Goal: Transaction & Acquisition: Book appointment/travel/reservation

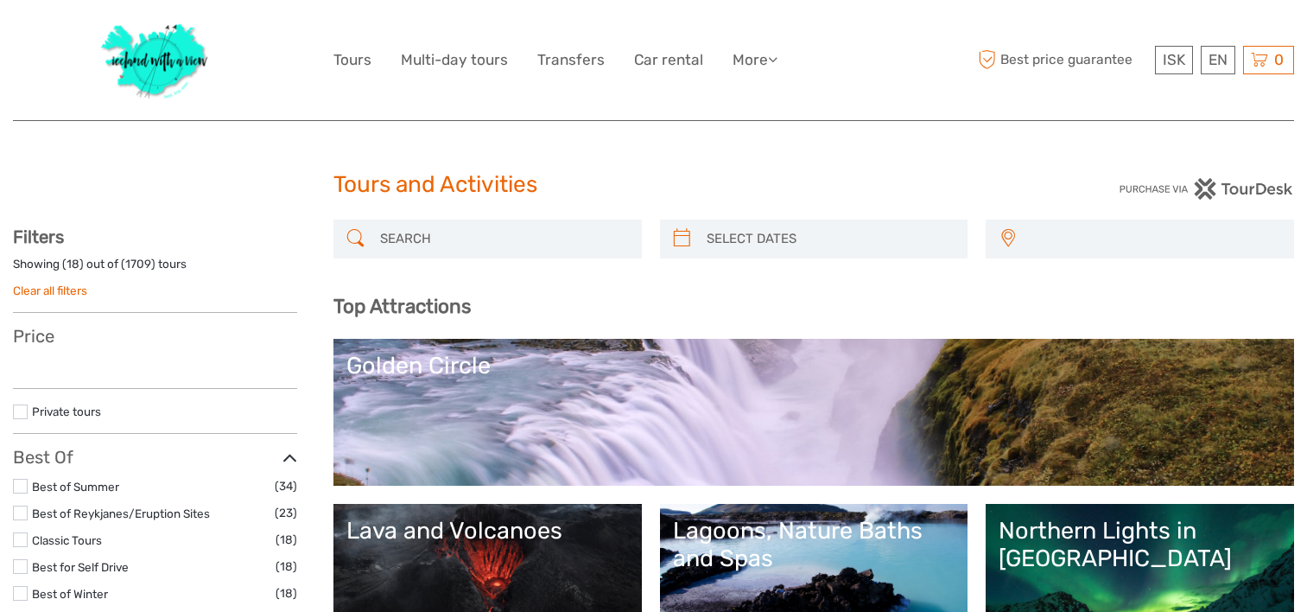
select select
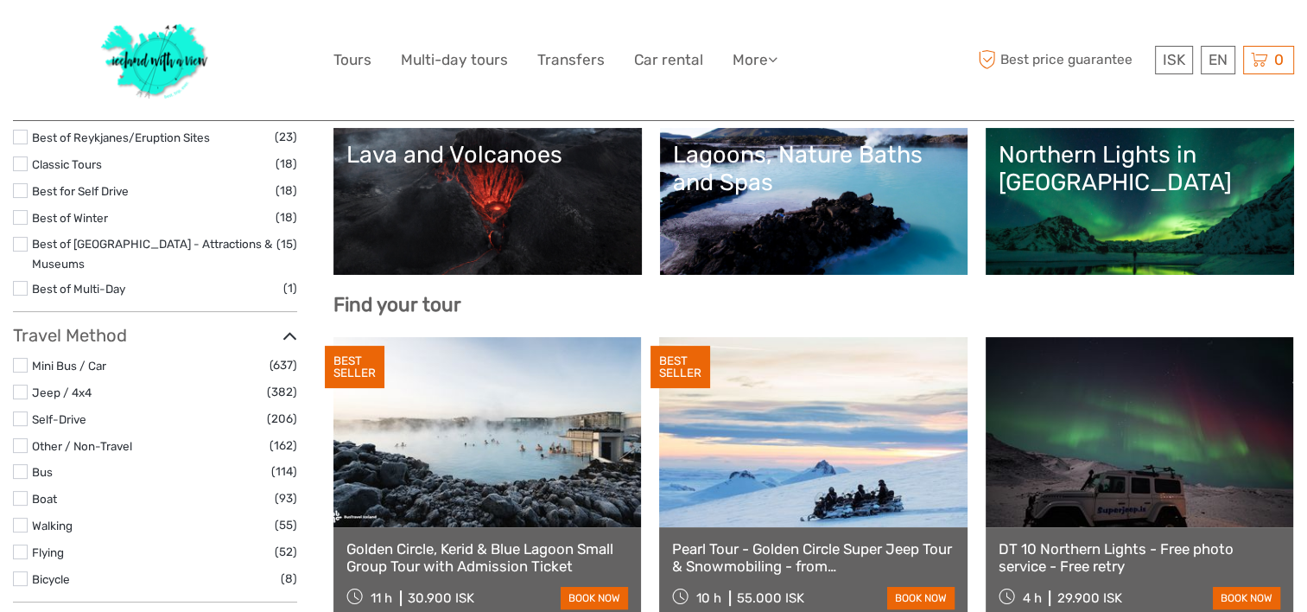
select select
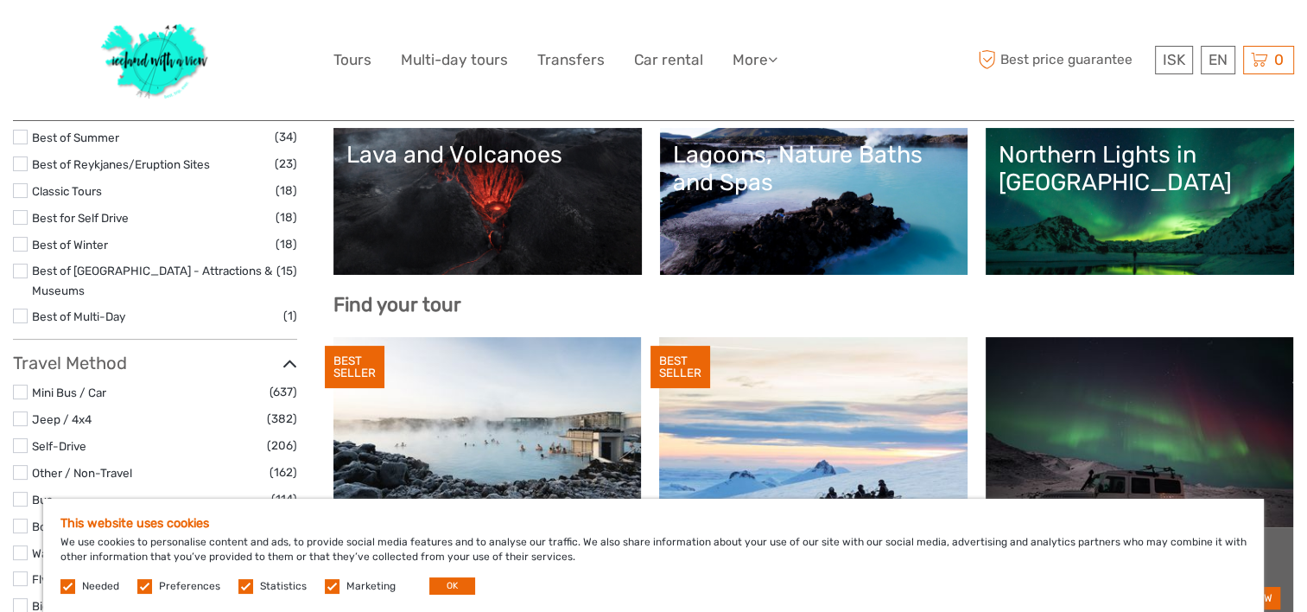
click at [483, 170] on link "Lava and Volcanoes" at bounding box center [488, 201] width 283 height 121
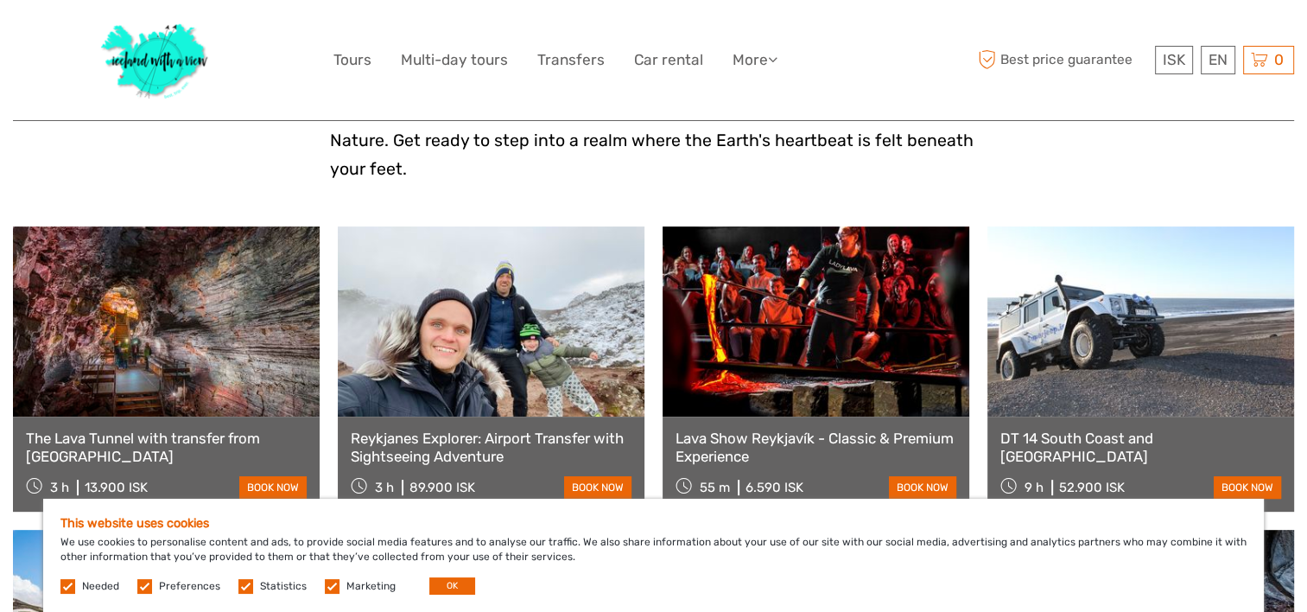
scroll to position [633, 0]
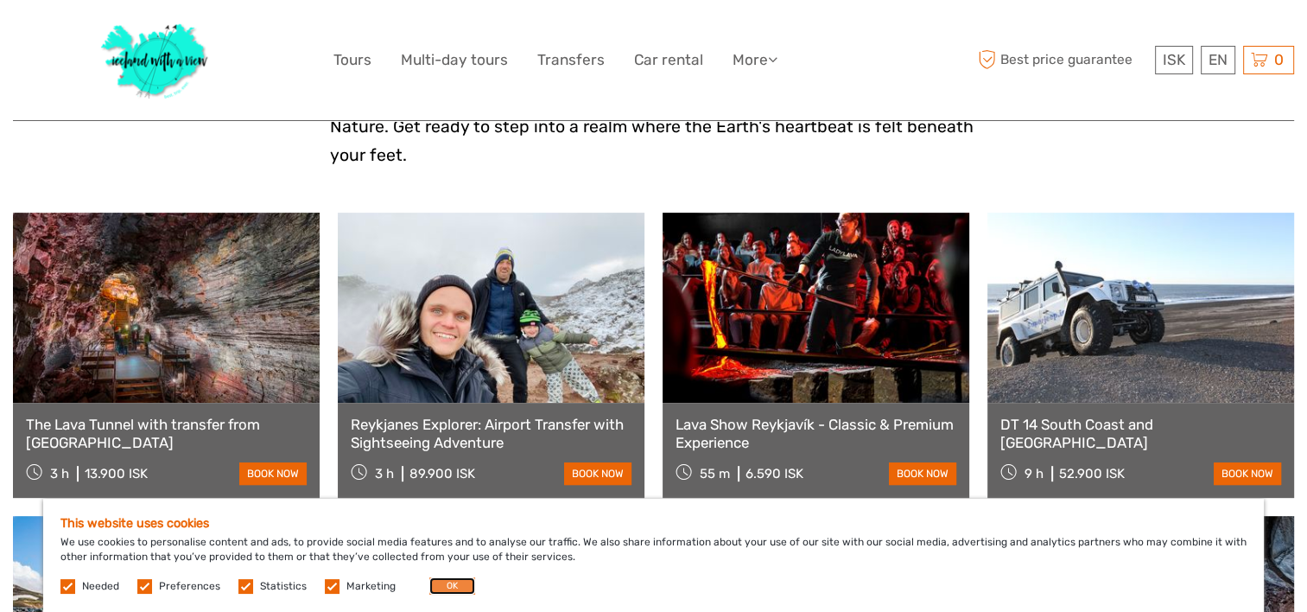
click at [451, 588] on button "OK" at bounding box center [452, 585] width 46 height 17
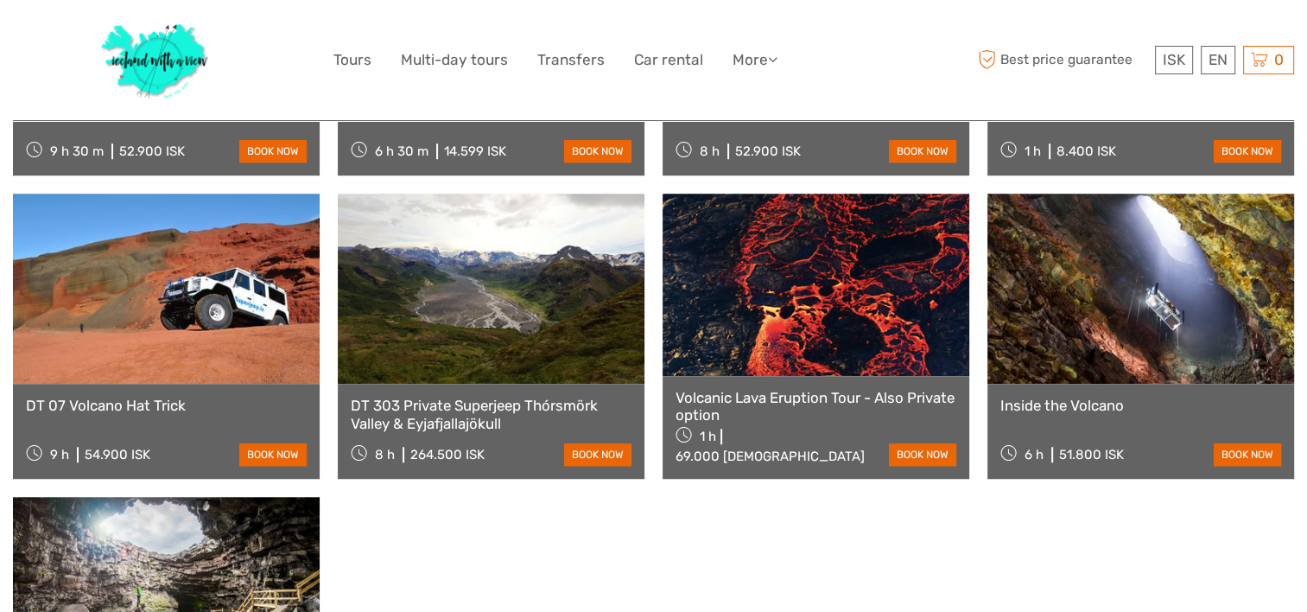
scroll to position [1260, 0]
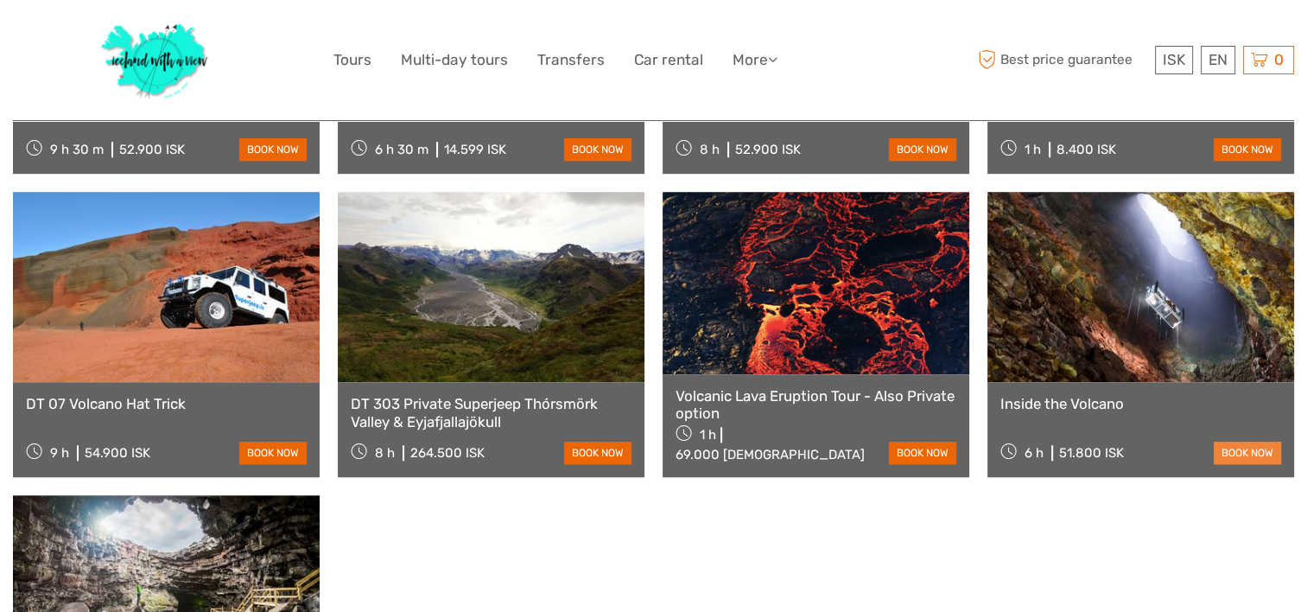
click at [1243, 442] on link "book now" at bounding box center [1247, 453] width 67 height 22
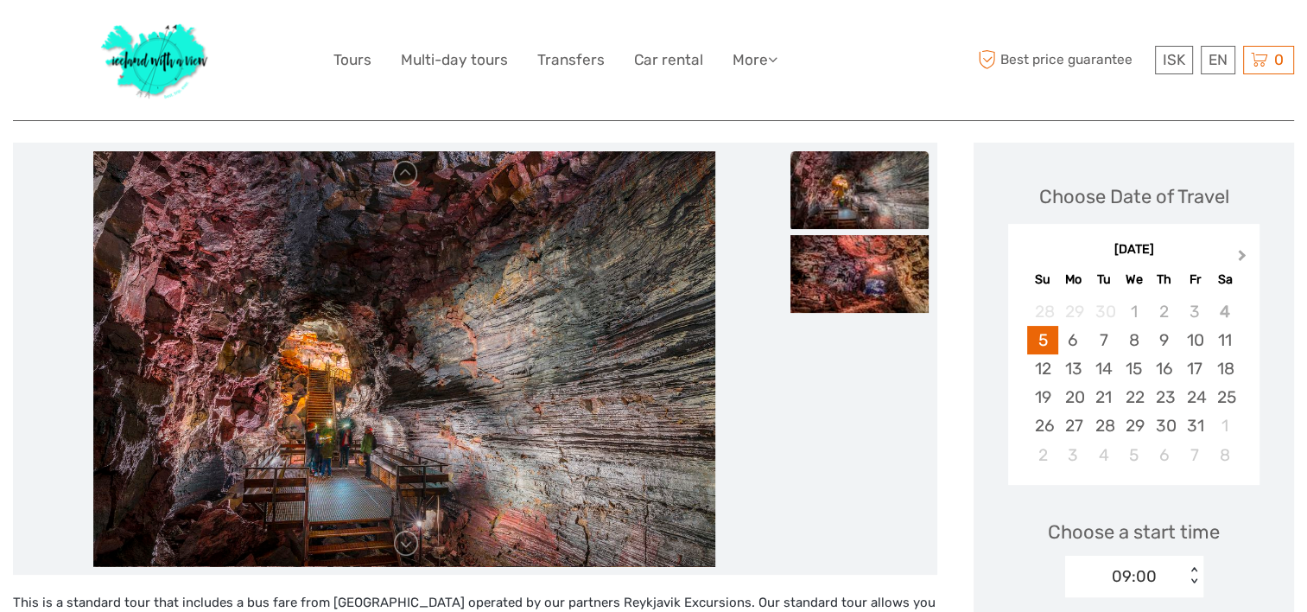
click at [1243, 255] on span "Next Month" at bounding box center [1243, 258] width 0 height 25
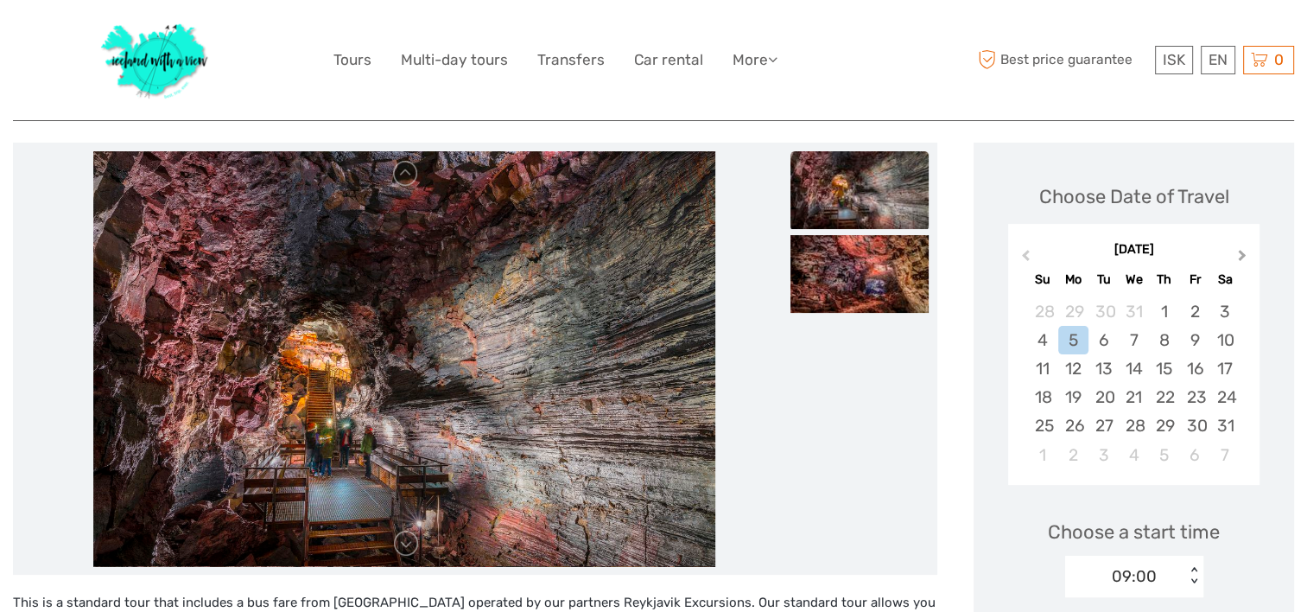
click at [1243, 255] on span "Next Month" at bounding box center [1243, 258] width 0 height 25
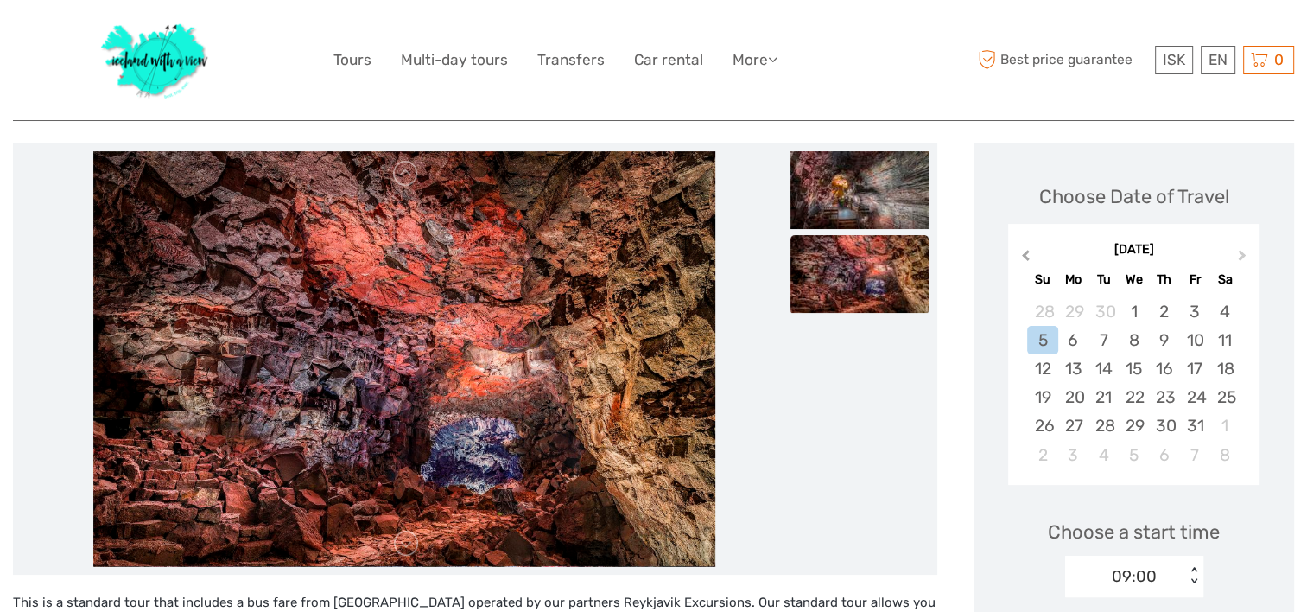
click at [1021, 252] on button "Previous Month" at bounding box center [1024, 259] width 28 height 28
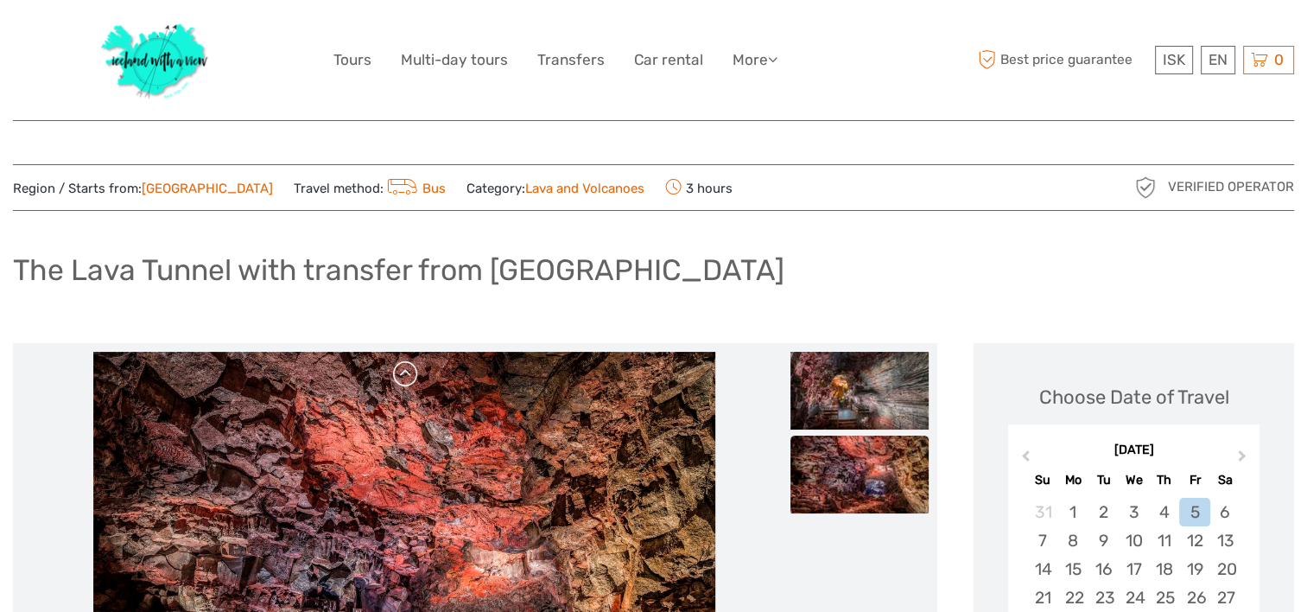
click at [409, 381] on link at bounding box center [406, 374] width 28 height 28
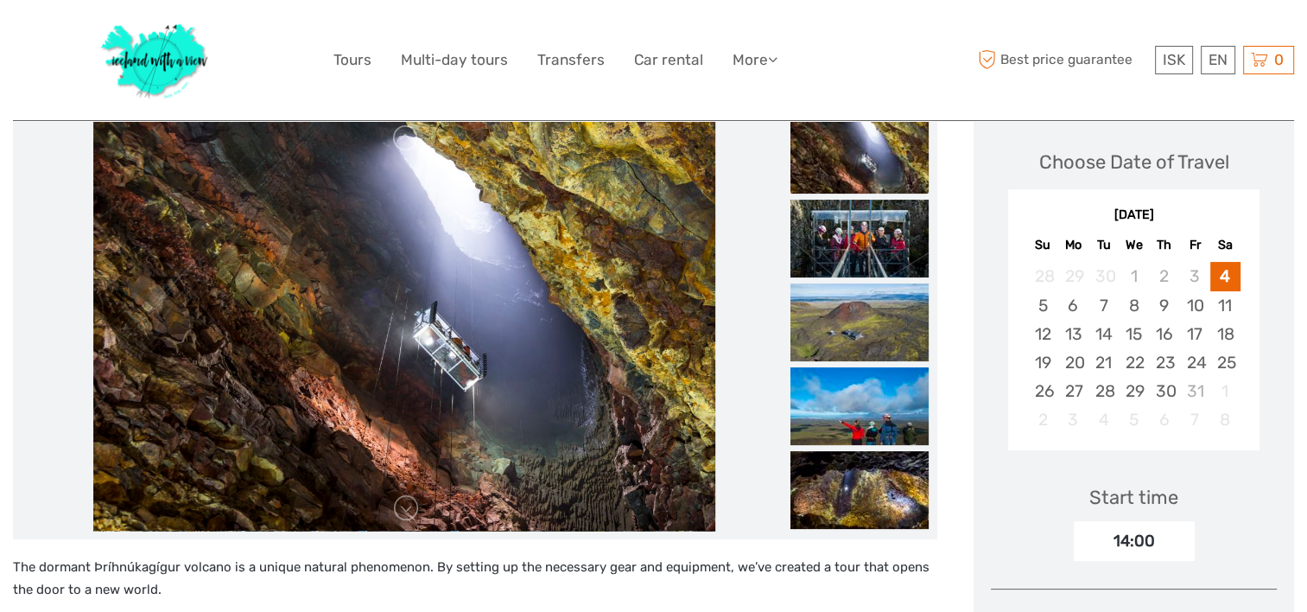
click at [1164, 540] on div "14:00" at bounding box center [1134, 541] width 121 height 40
click at [1132, 368] on div "22" at bounding box center [1134, 362] width 30 height 29
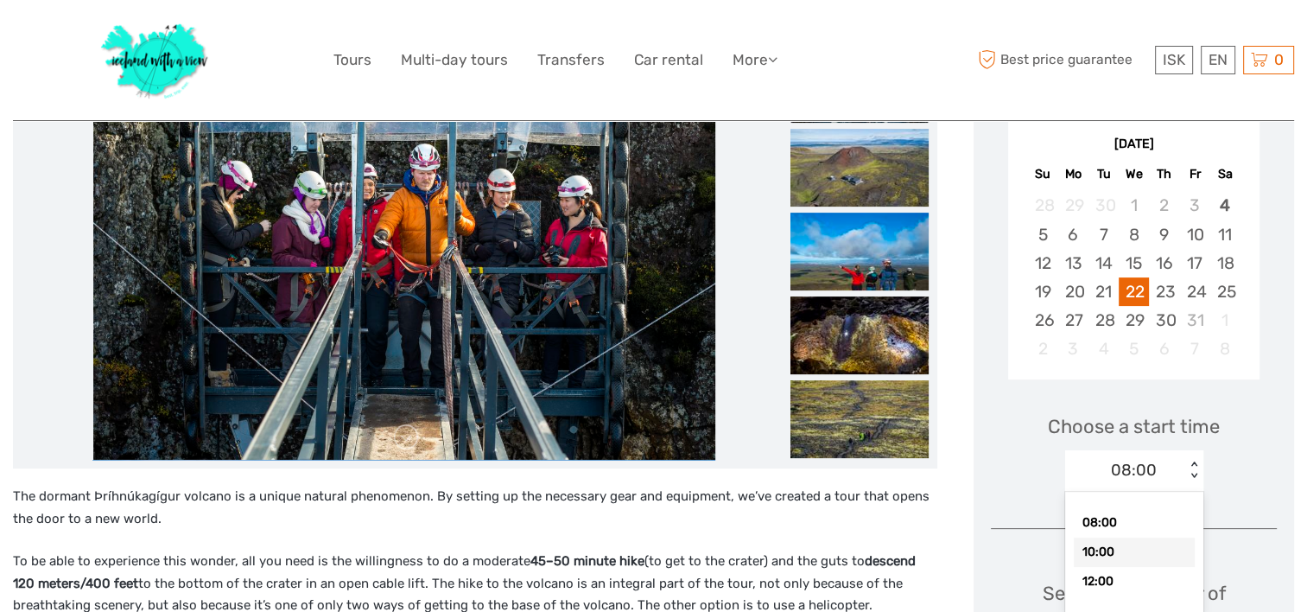
click at [1137, 492] on div "option 10:00 focused, 2 of 3. 3 results available. Use Up and Down to choose op…" at bounding box center [1134, 470] width 138 height 41
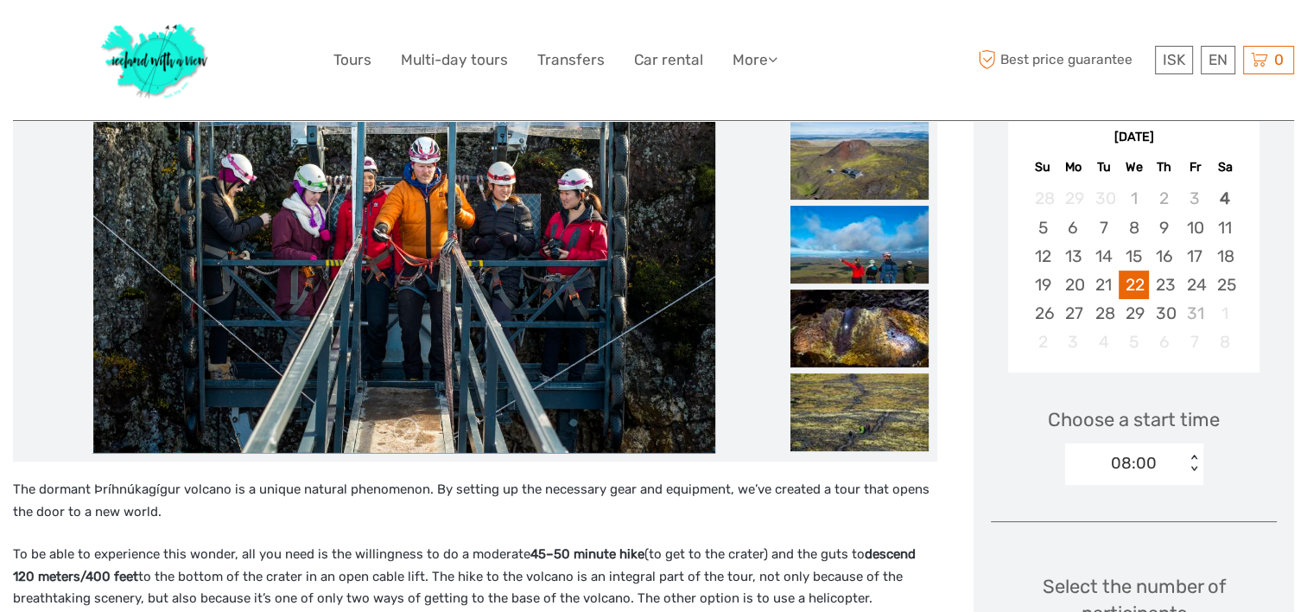
click at [1246, 419] on div "Choose a start time 08:00 < >" at bounding box center [1134, 438] width 286 height 111
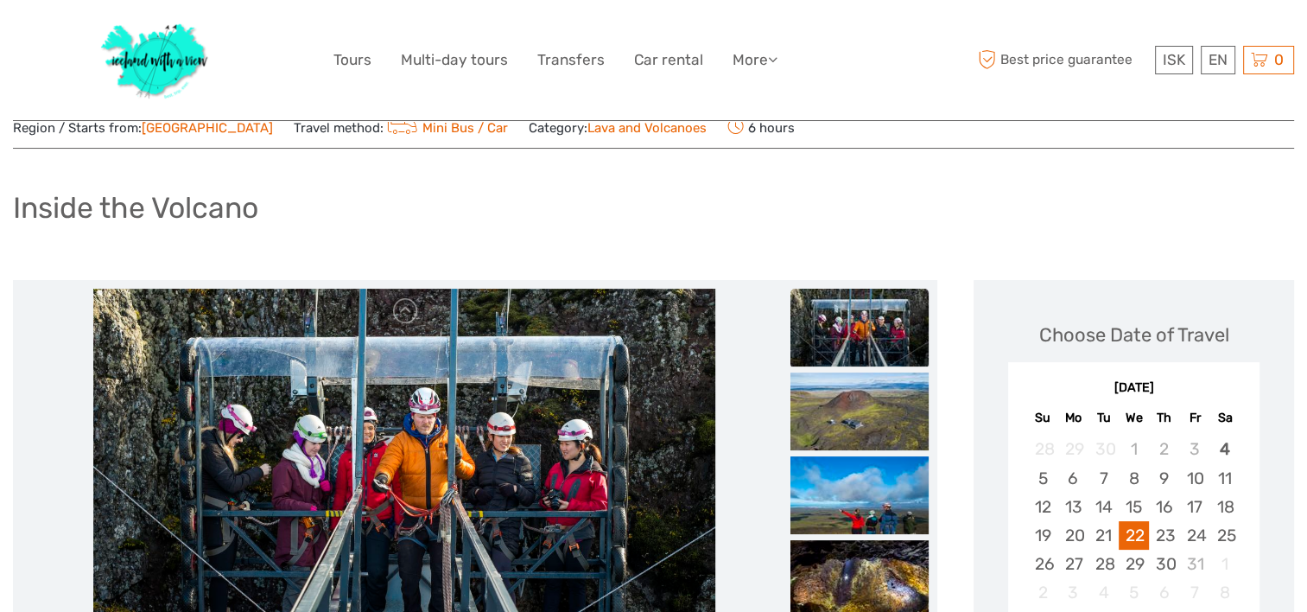
scroll to position [0, 0]
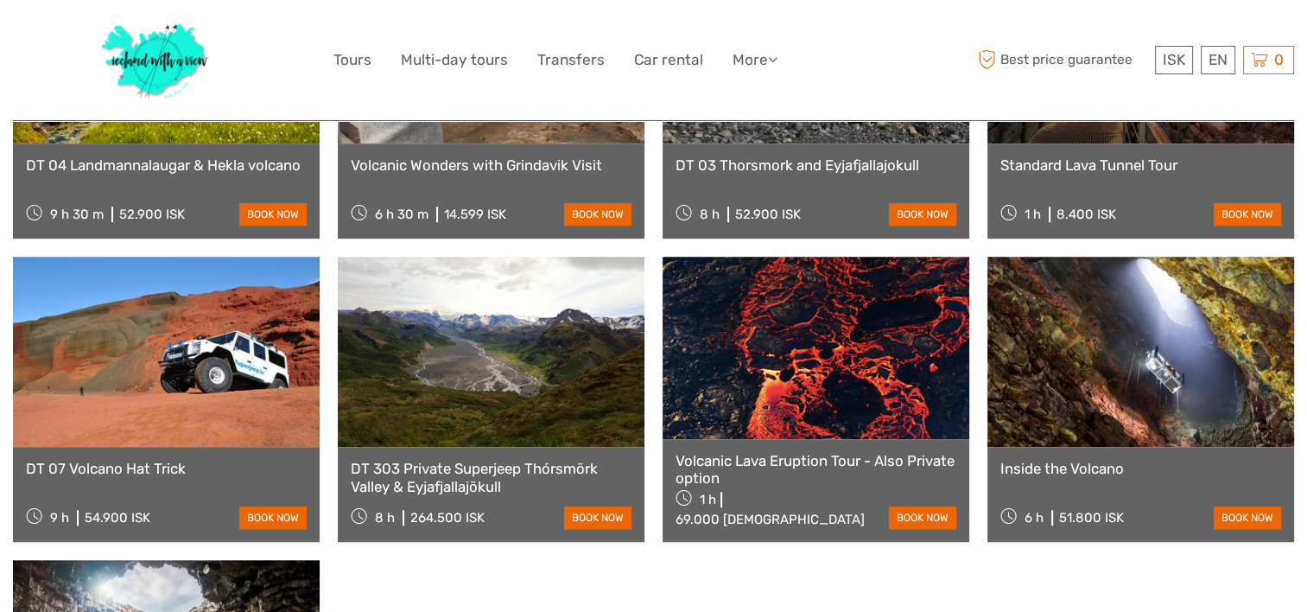
scroll to position [1193, 0]
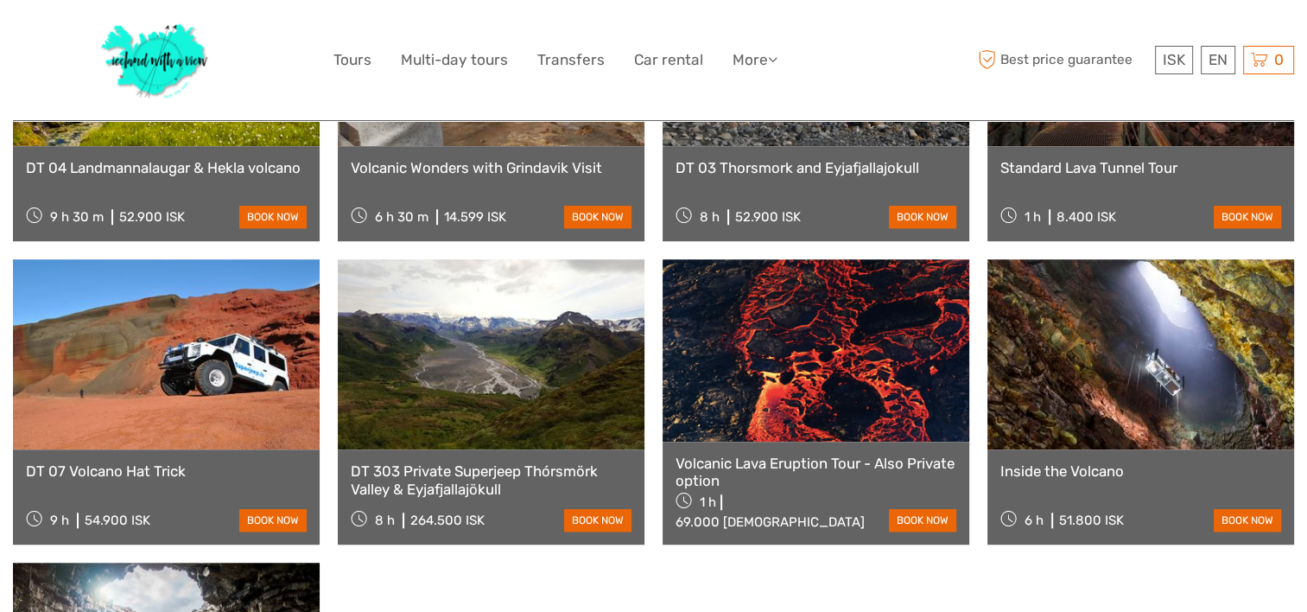
click at [750, 363] on link at bounding box center [816, 349] width 307 height 181
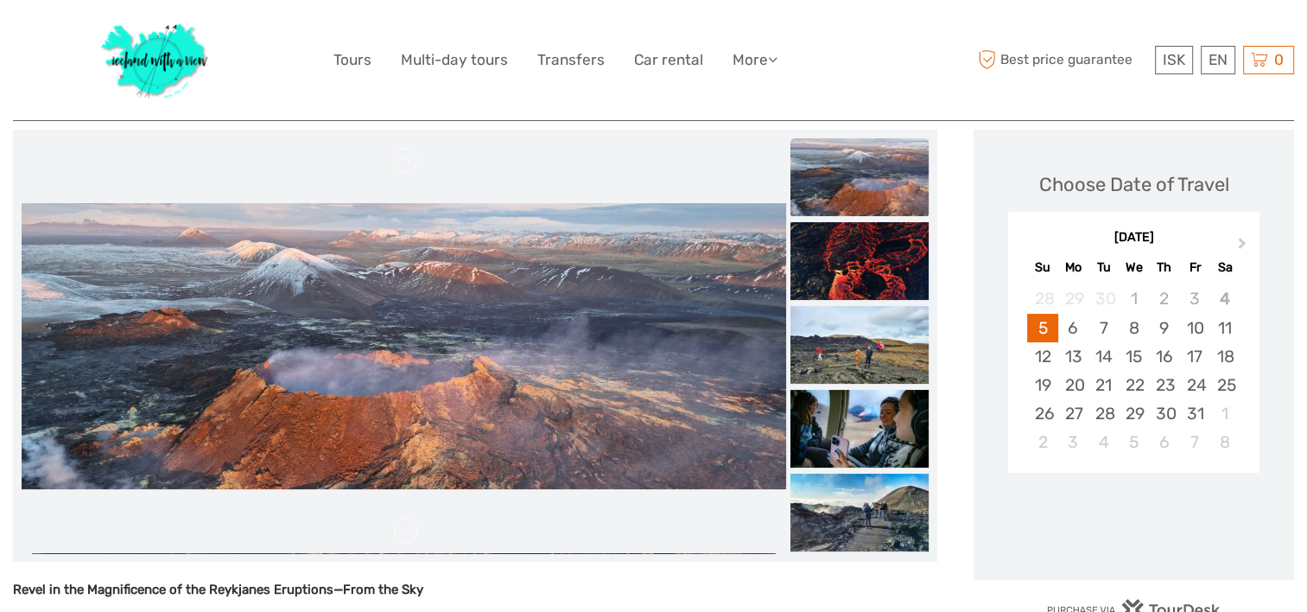
scroll to position [210, 0]
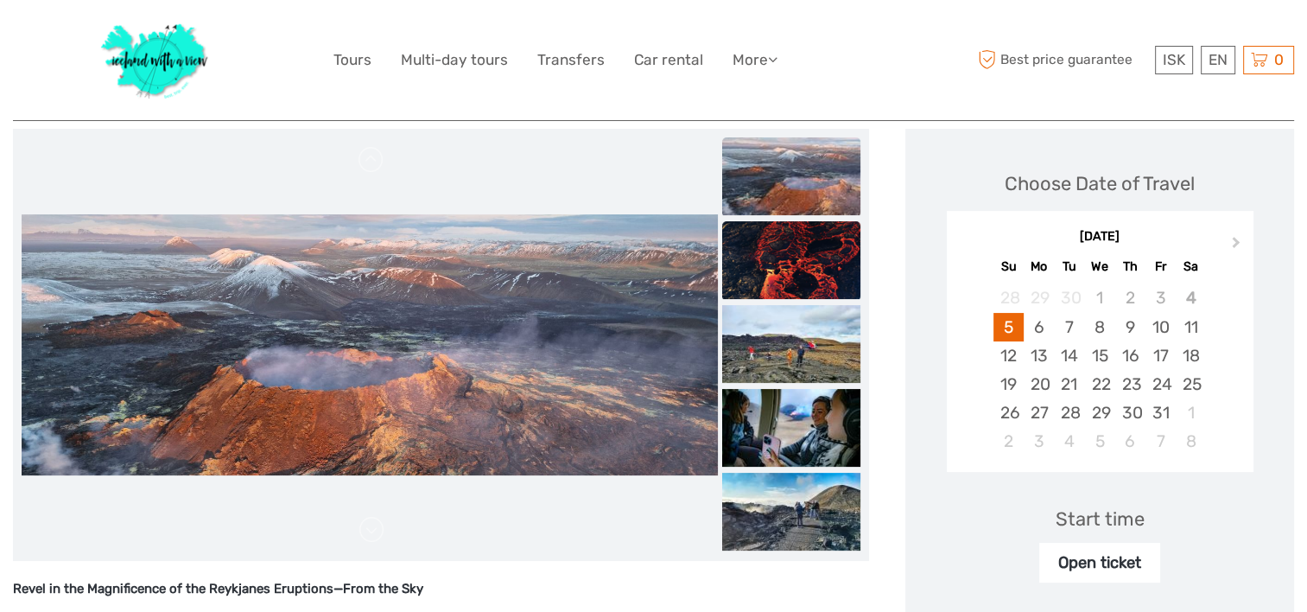
click at [850, 247] on img at bounding box center [791, 260] width 138 height 78
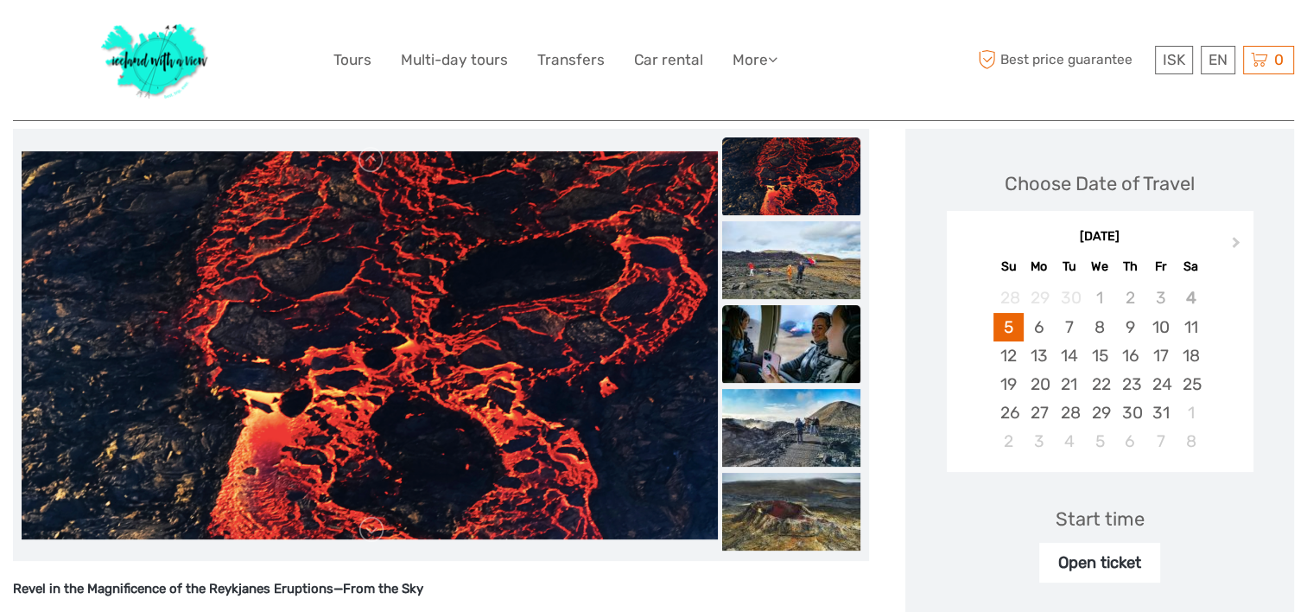
click at [861, 330] on img at bounding box center [791, 344] width 138 height 78
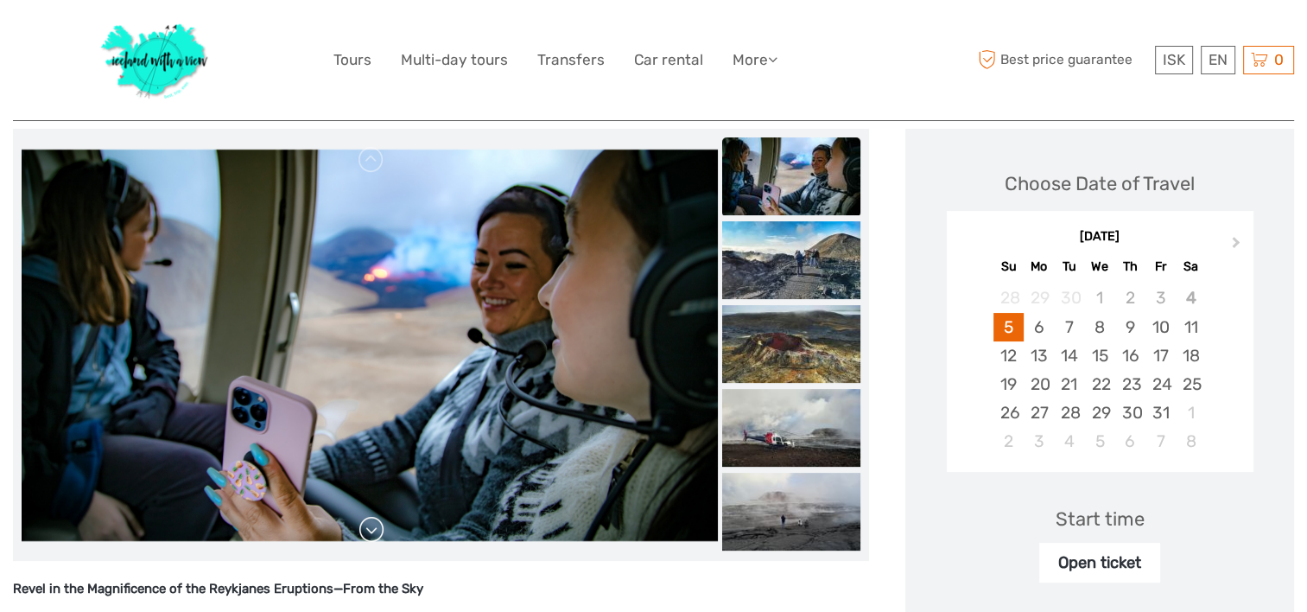
click at [385, 534] on link at bounding box center [372, 530] width 28 height 28
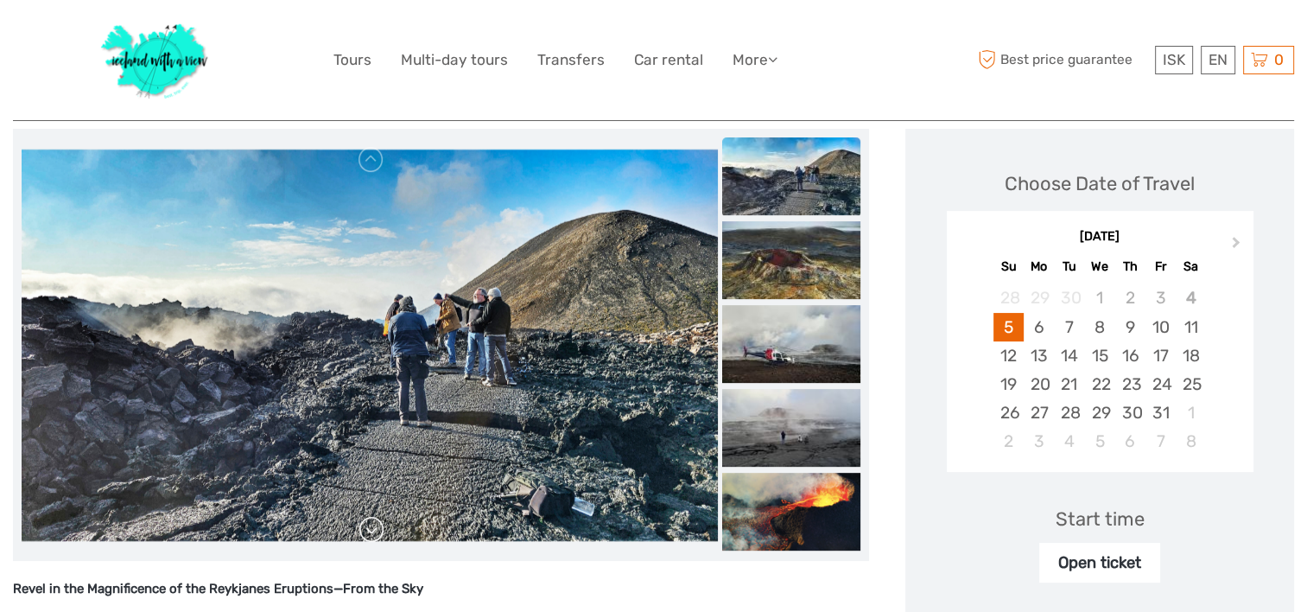
click at [385, 534] on link at bounding box center [372, 530] width 28 height 28
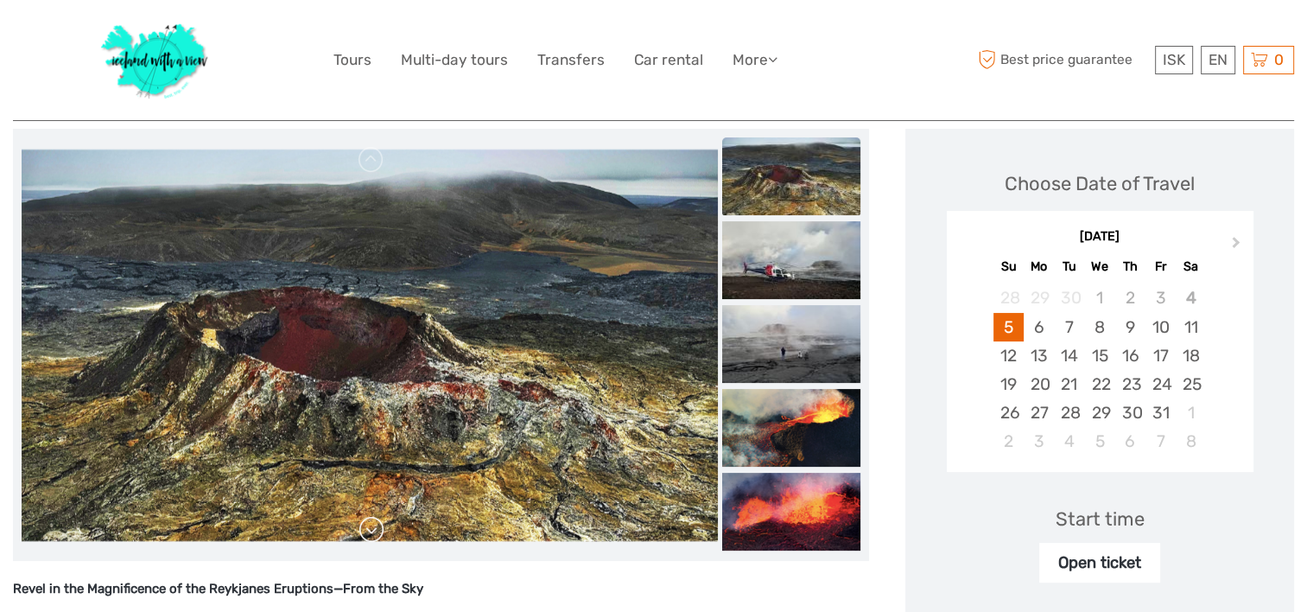
click at [385, 534] on link at bounding box center [372, 530] width 28 height 28
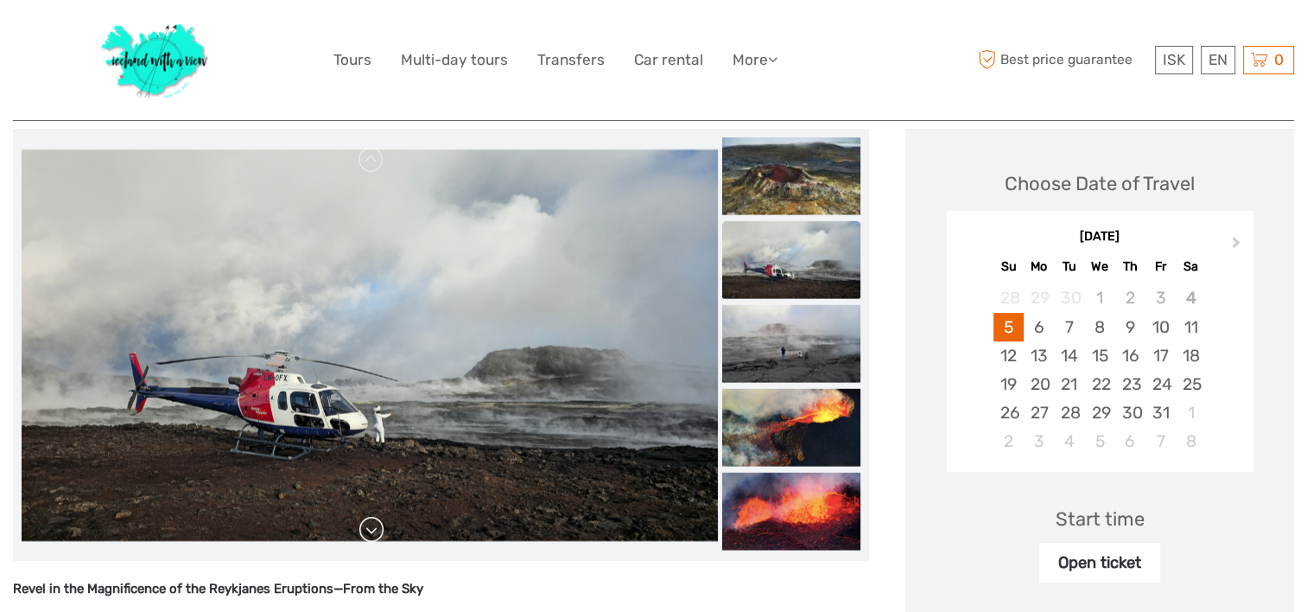
click at [385, 534] on link at bounding box center [372, 530] width 28 height 28
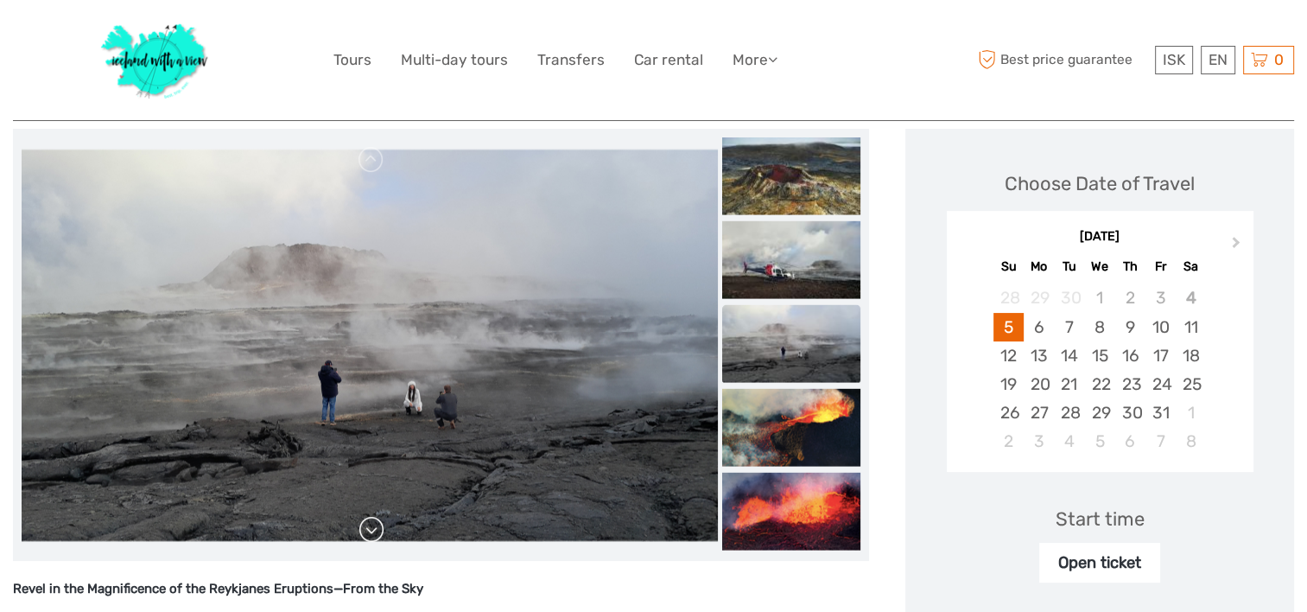
click at [385, 534] on link at bounding box center [372, 530] width 28 height 28
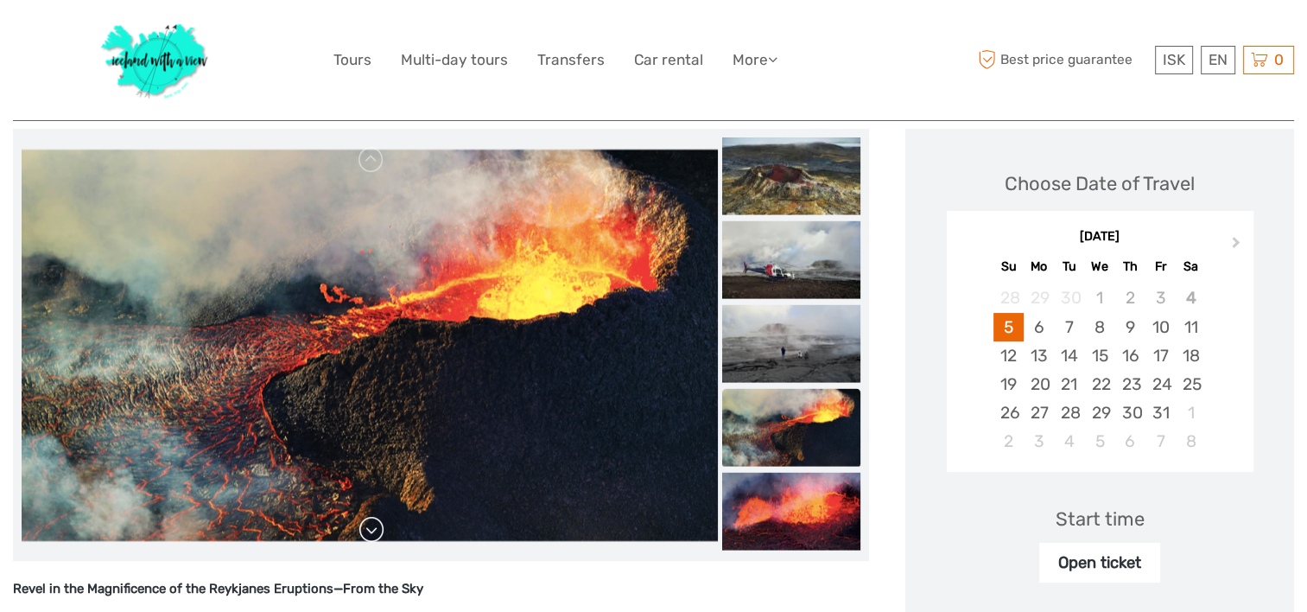
click at [385, 534] on link at bounding box center [372, 530] width 28 height 28
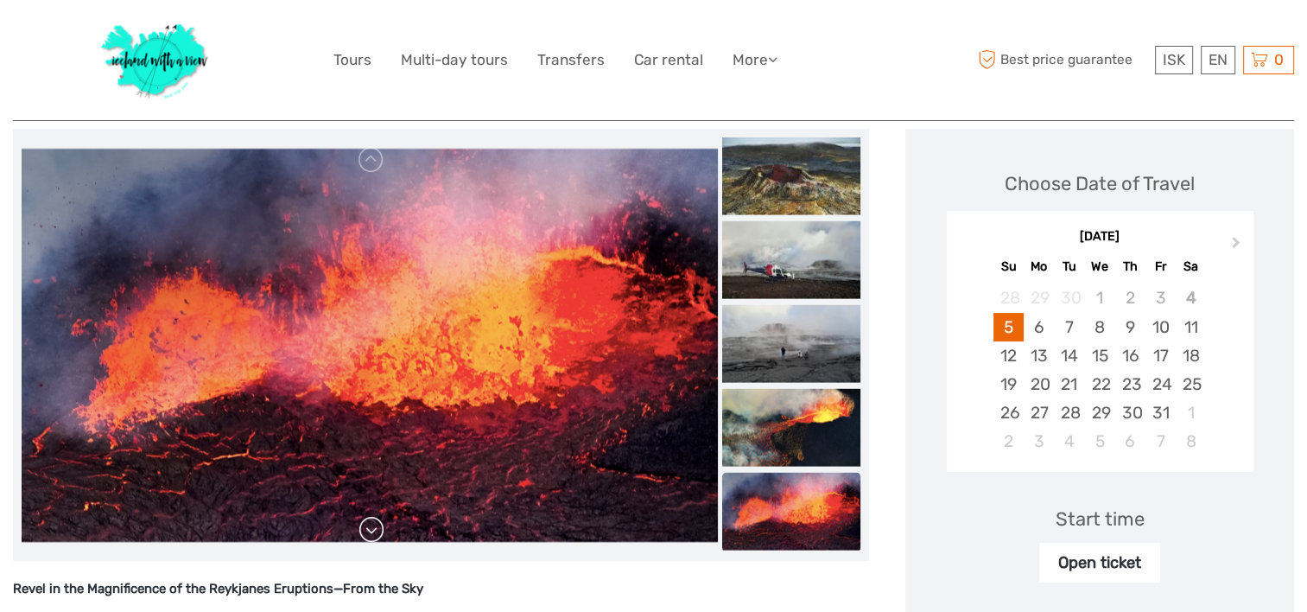
click at [385, 534] on link at bounding box center [372, 530] width 28 height 28
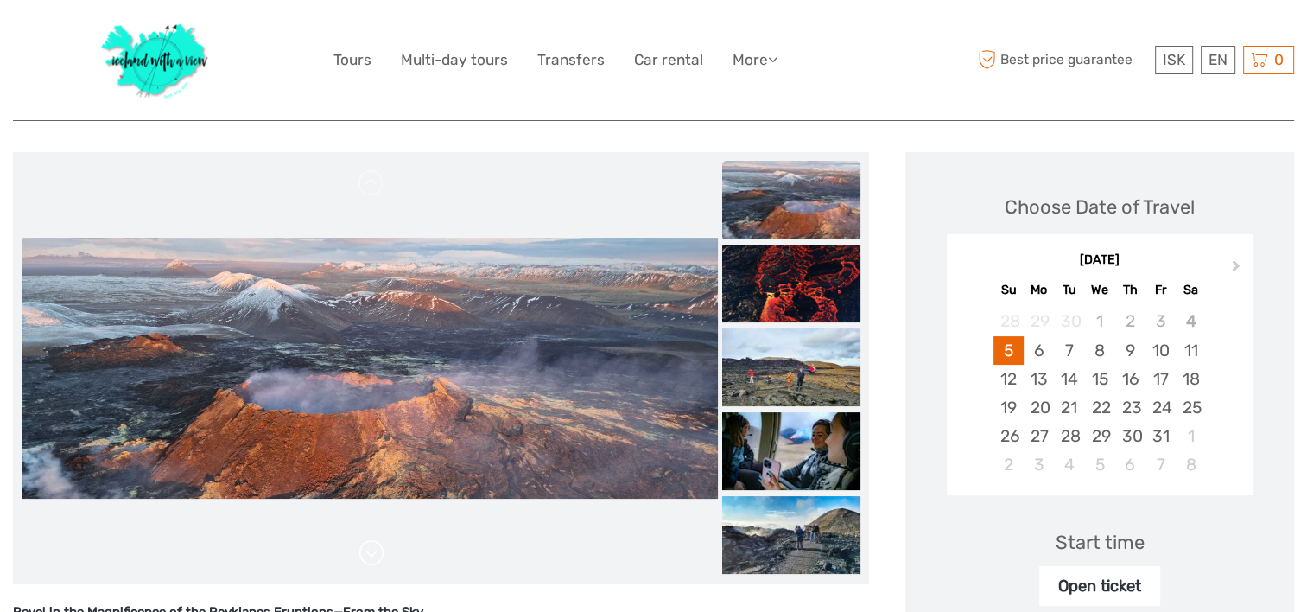
scroll to position [188, 0]
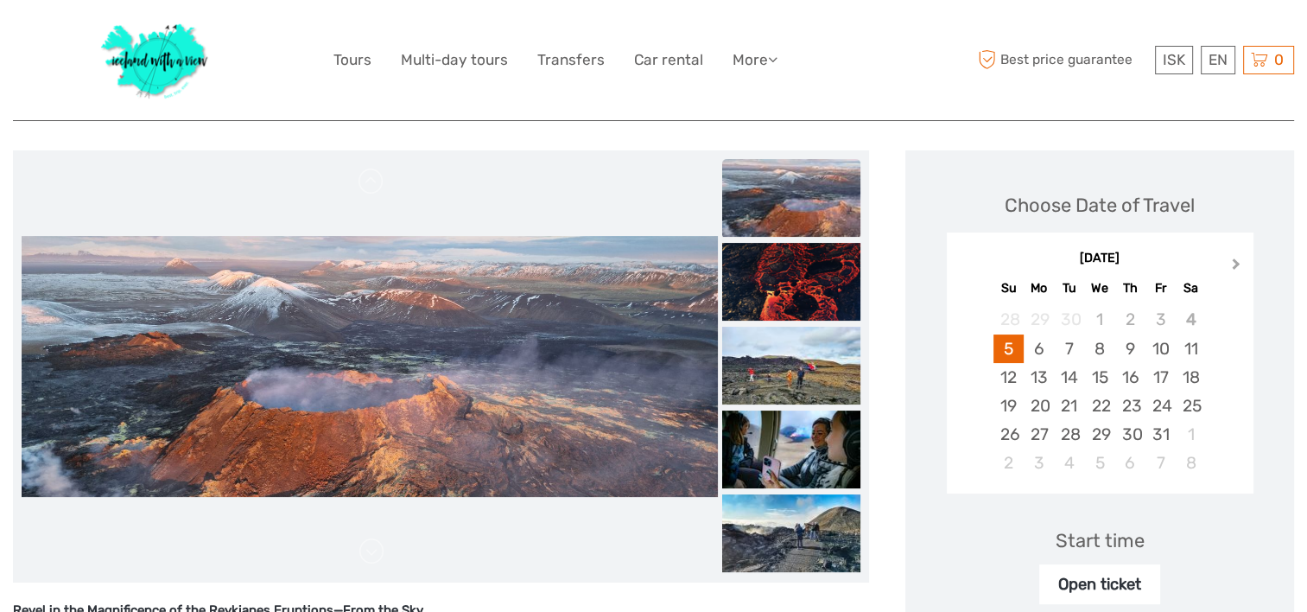
click at [1237, 259] on span "Next Month" at bounding box center [1237, 267] width 0 height 25
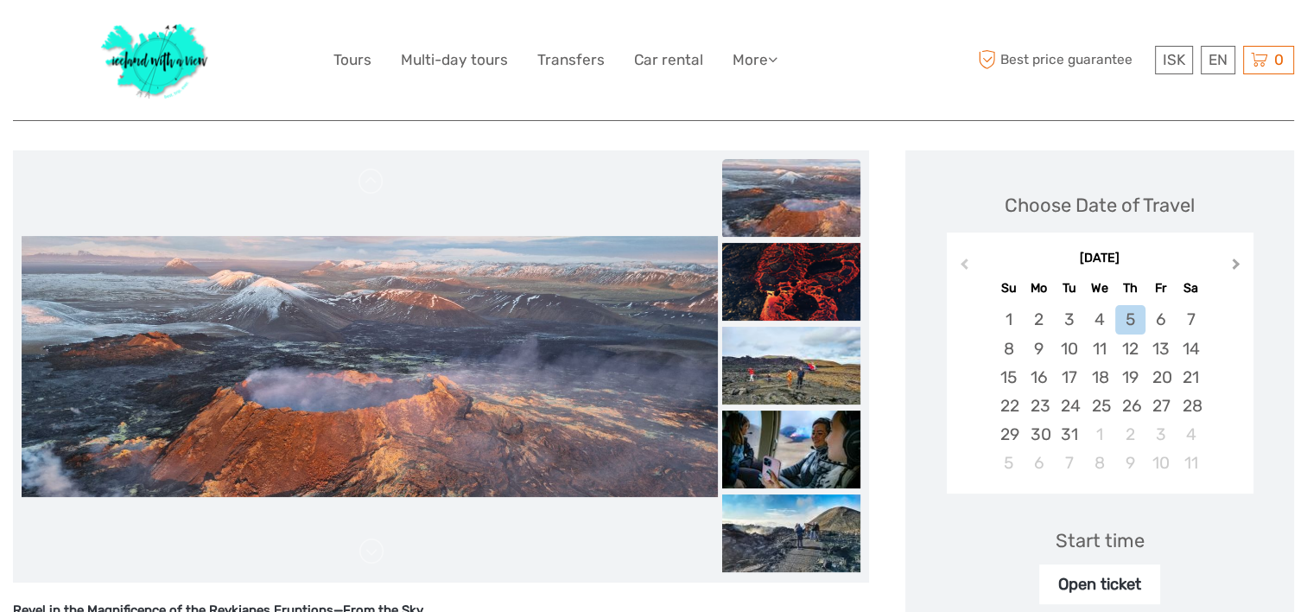
click at [1237, 259] on span "Next Month" at bounding box center [1237, 267] width 0 height 25
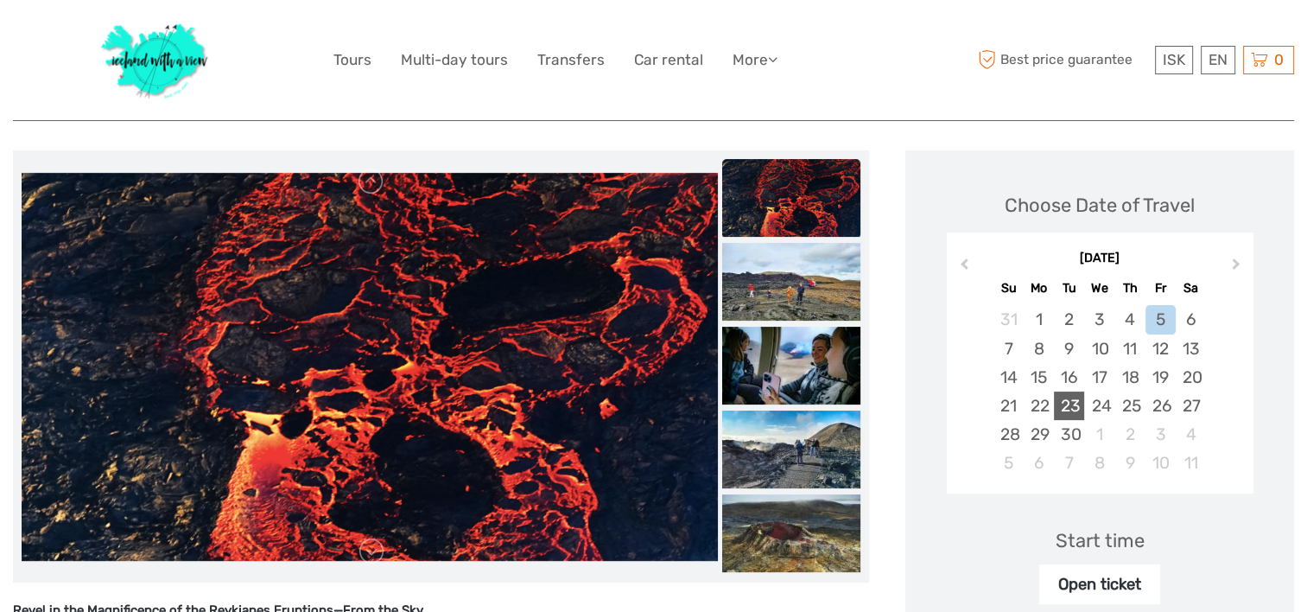
click at [1084, 401] on div "23" at bounding box center [1069, 405] width 30 height 29
click at [1146, 373] on div "18" at bounding box center [1131, 377] width 30 height 29
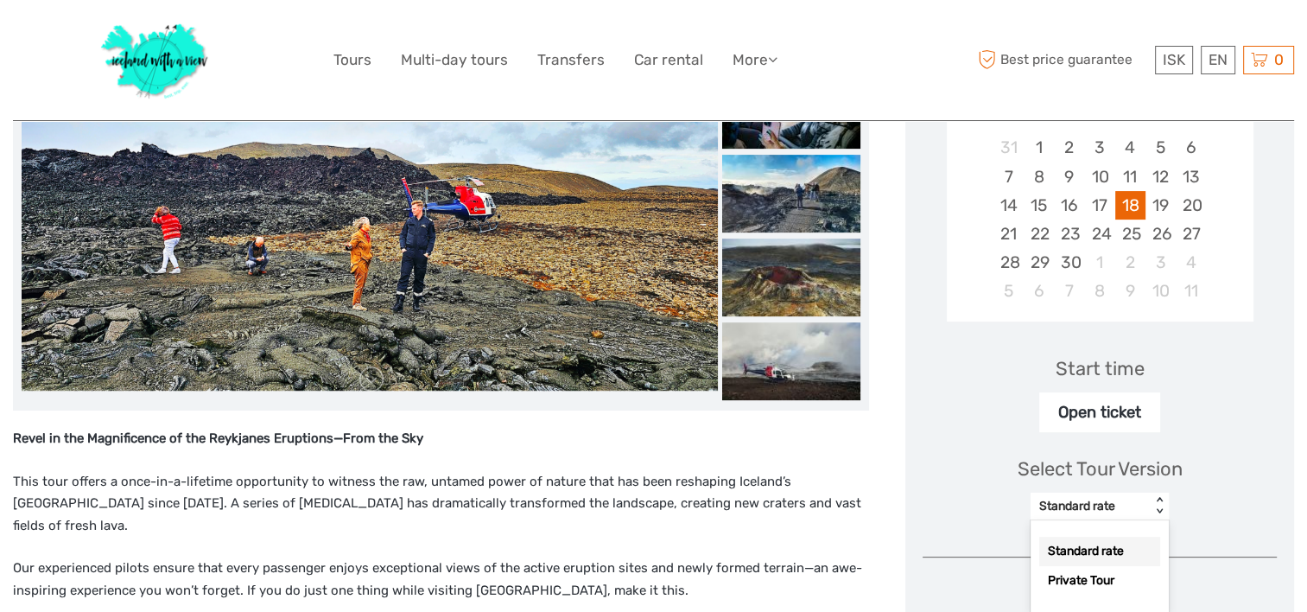
scroll to position [366, 0]
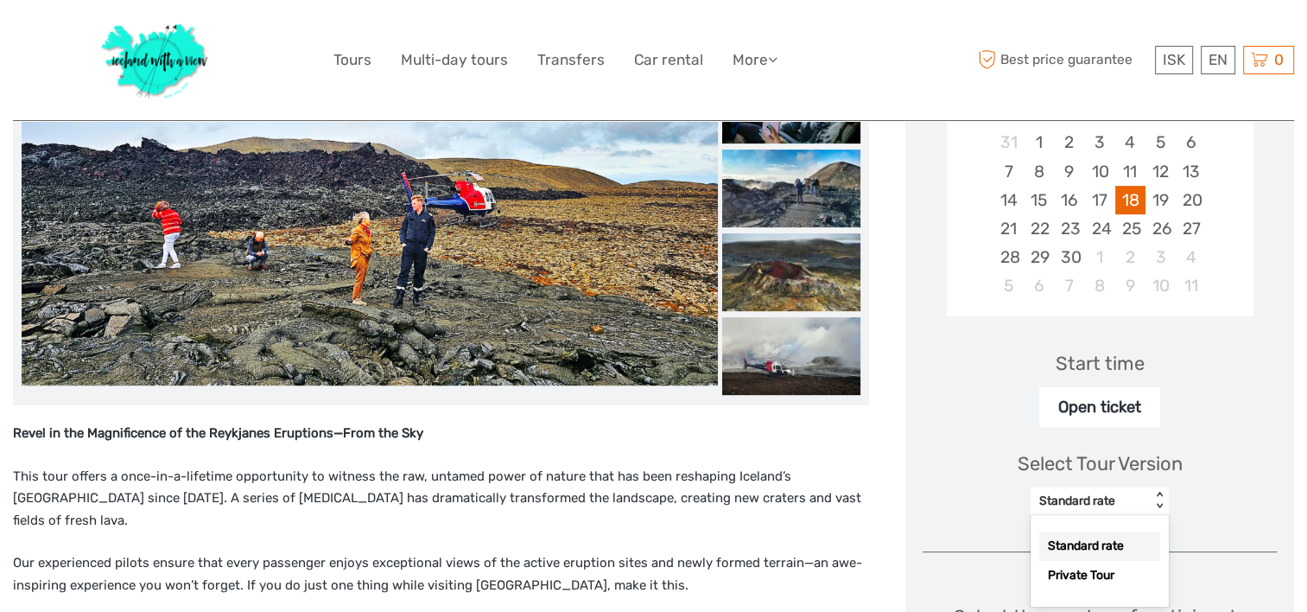
click at [1169, 515] on div "option Standard rate selected, 1 of 2. 2 results available. Use Up and Down to …" at bounding box center [1100, 501] width 138 height 28
click at [1160, 544] on div "Standard rate" at bounding box center [1100, 545] width 121 height 29
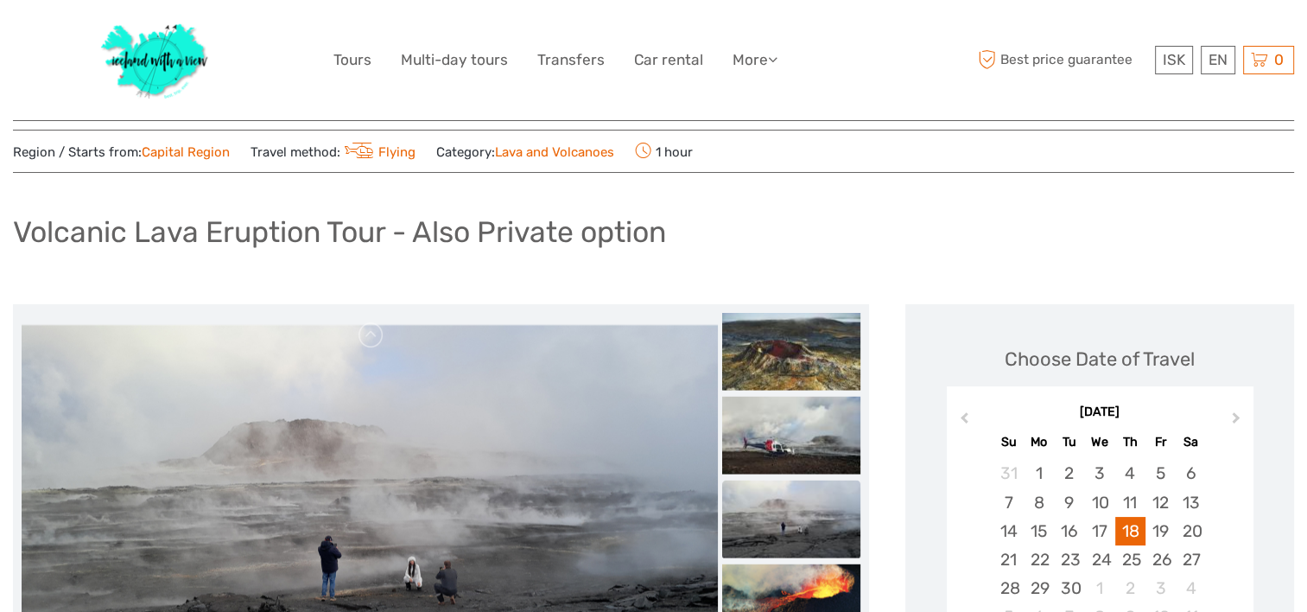
scroll to position [0, 0]
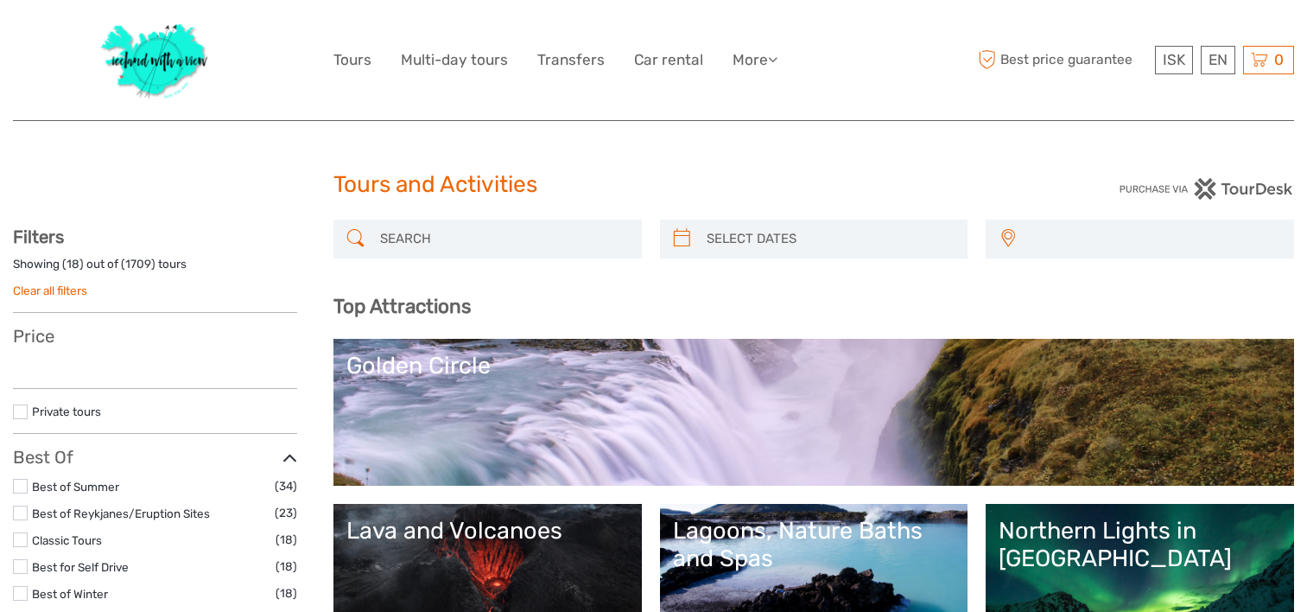
select select
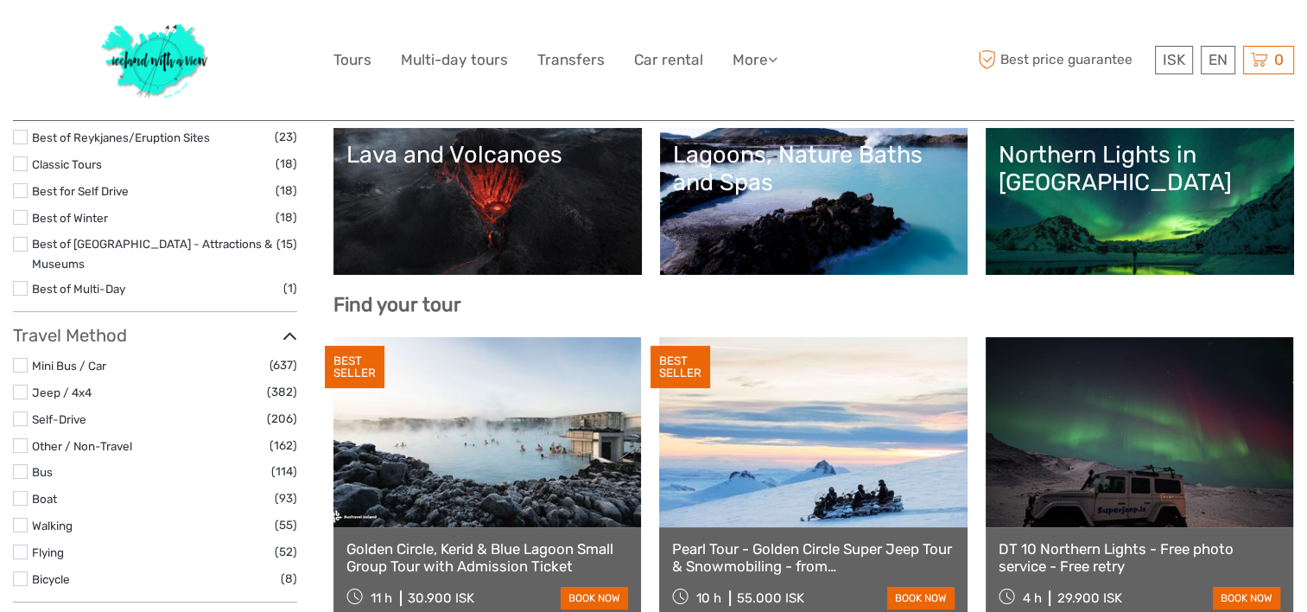
select select
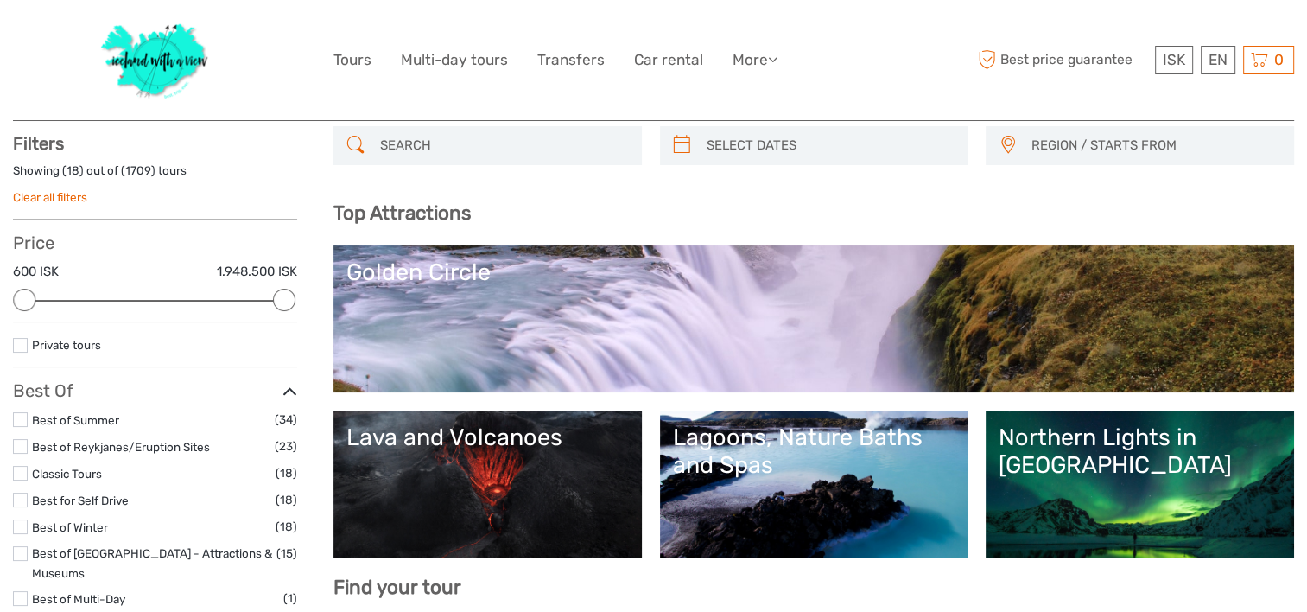
scroll to position [0, 0]
